Goal: Information Seeking & Learning: Learn about a topic

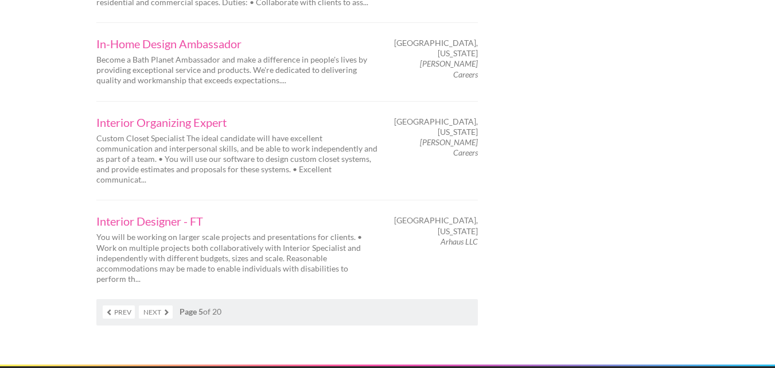
scroll to position [1877, 0]
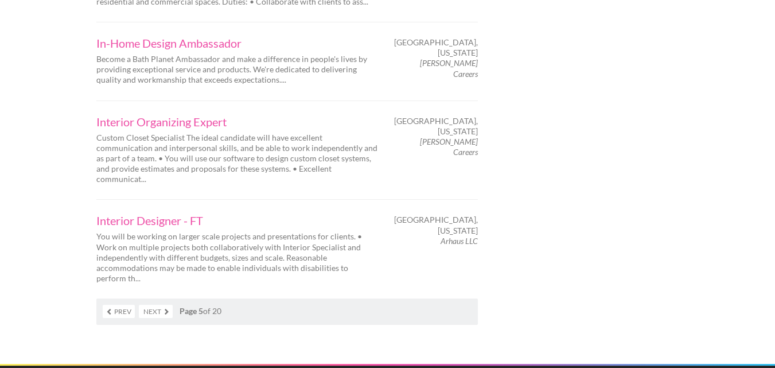
click at [163, 305] on link "Next" at bounding box center [156, 311] width 34 height 13
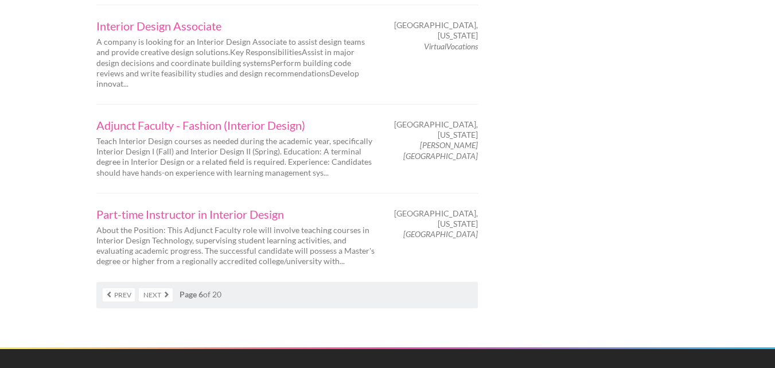
scroll to position [1917, 0]
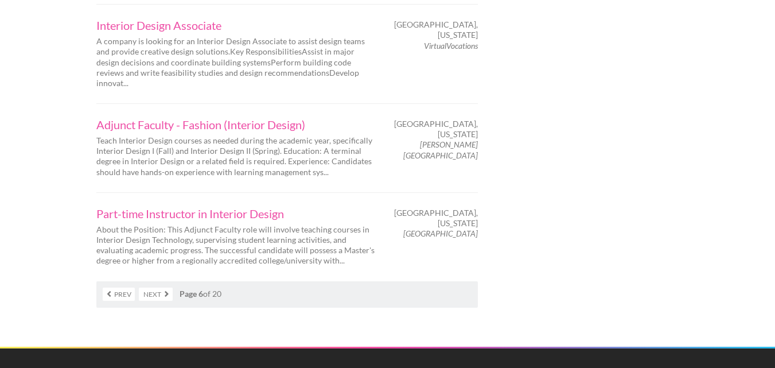
click at [157, 288] on link "Next" at bounding box center [156, 294] width 34 height 13
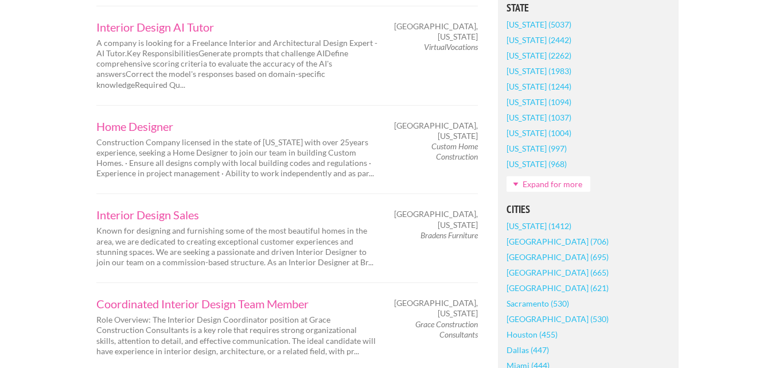
scroll to position [806, 0]
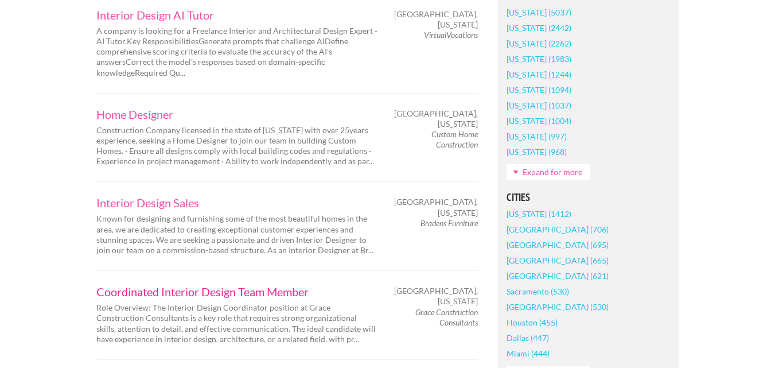
click at [247, 286] on link "Coordinated Interior Design Team Member" at bounding box center [236, 291] width 281 height 11
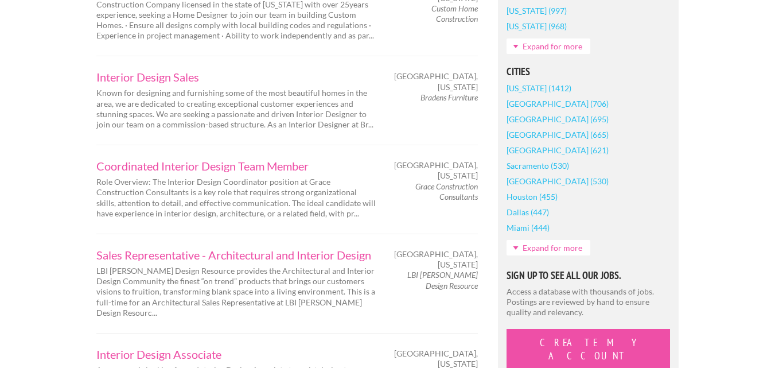
scroll to position [934, 0]
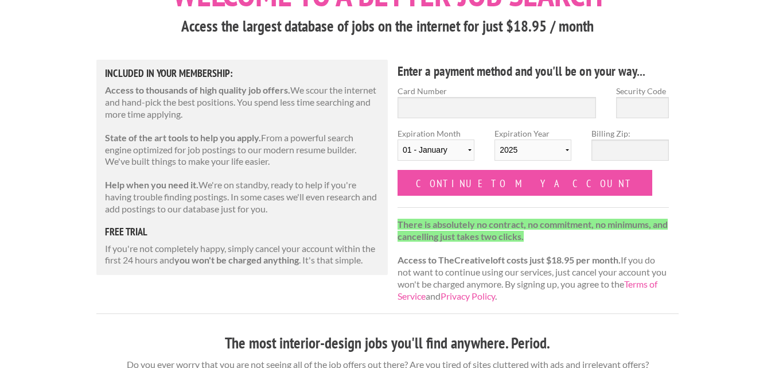
scroll to position [93, 0]
